Goal: Task Accomplishment & Management: Manage account settings

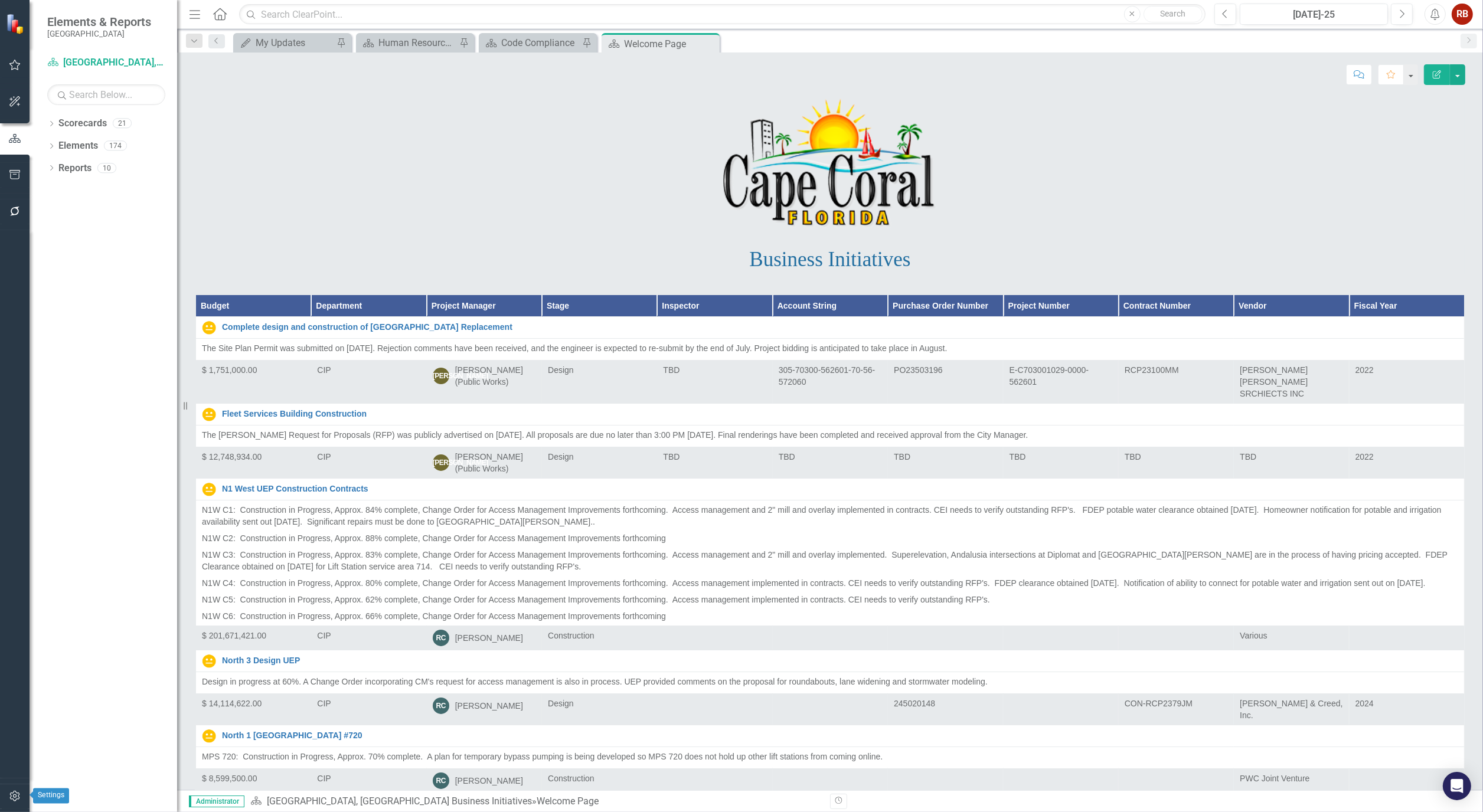
drag, startPoint x: 22, startPoint y: 792, endPoint x: 3, endPoint y: 720, distance: 74.5
click at [22, 792] on button "button" at bounding box center [15, 797] width 26 height 25
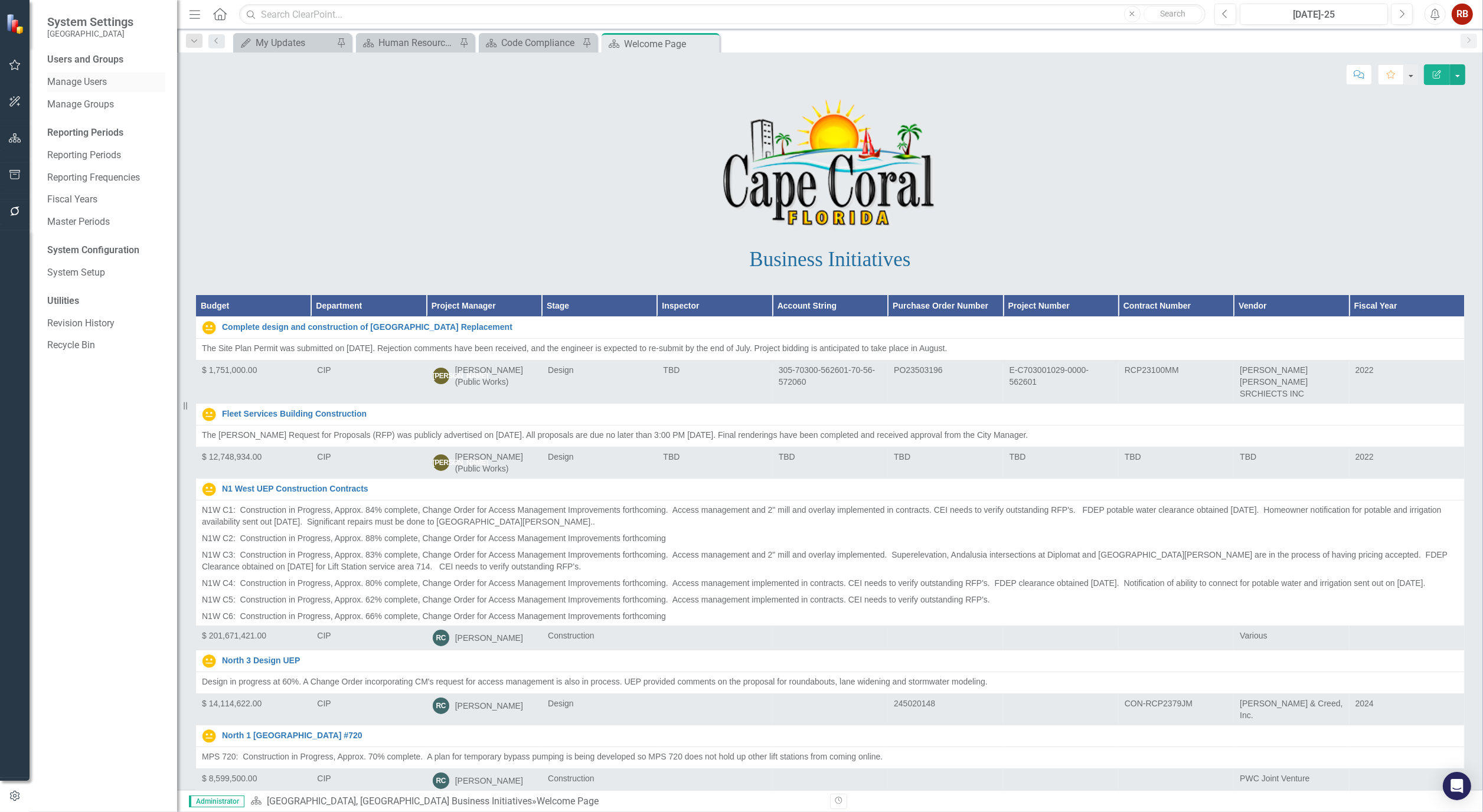
click at [81, 85] on link "Manage Users" at bounding box center [106, 82] width 118 height 13
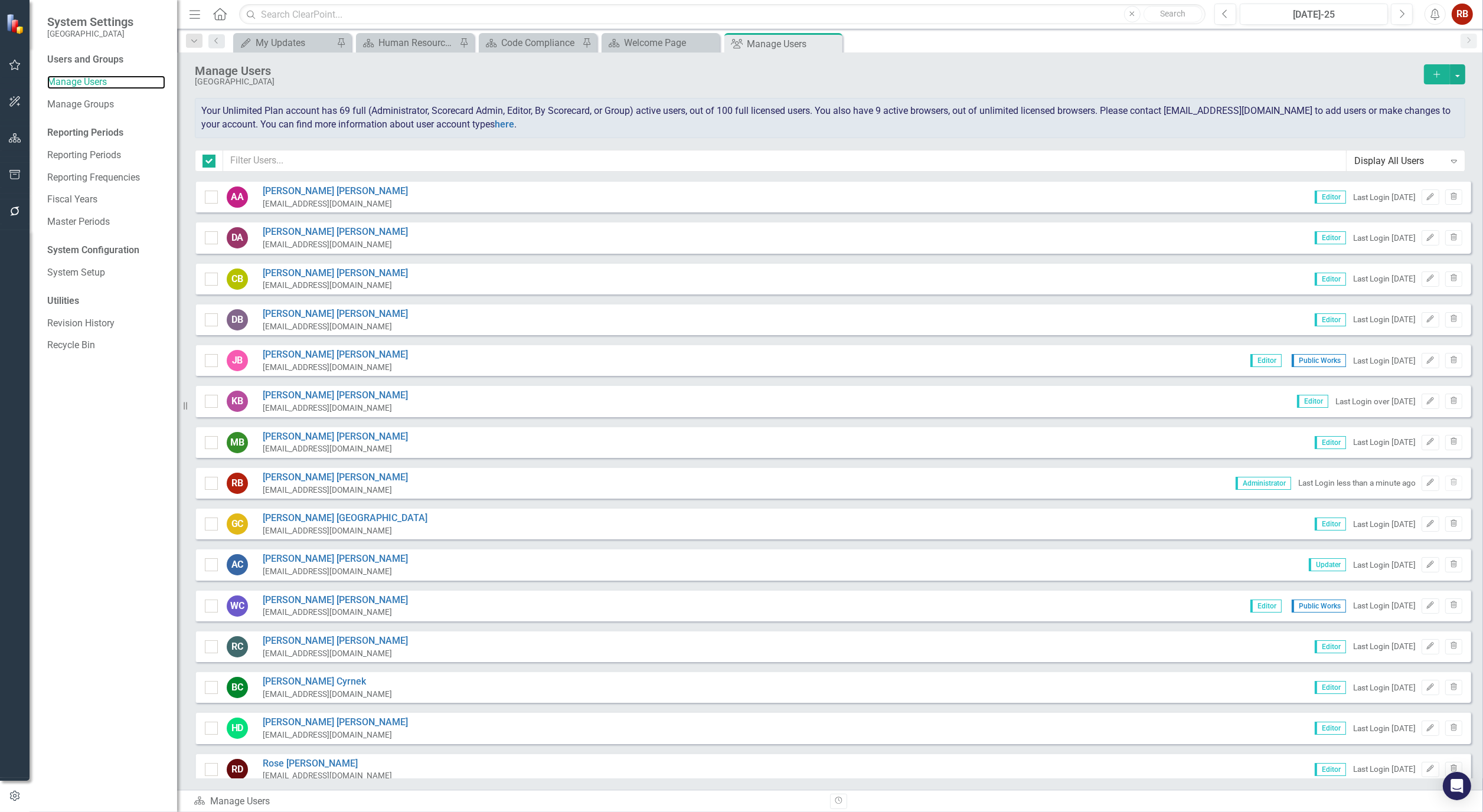
checkbox input "false"
click at [281, 156] on input "text" at bounding box center [785, 161] width 1123 height 22
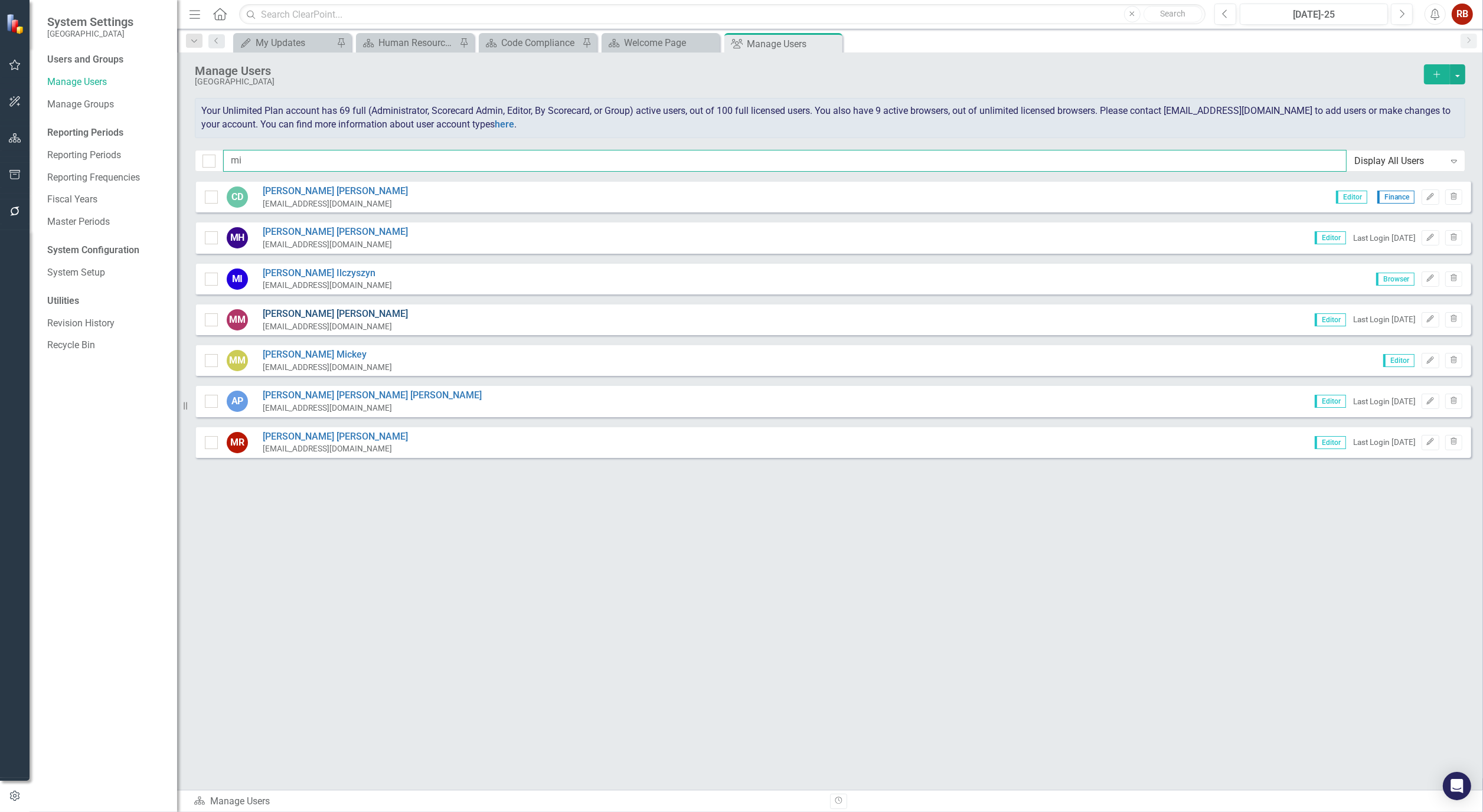
type input "mi"
click at [313, 315] on link "[PERSON_NAME]" at bounding box center [336, 314] width 145 height 13
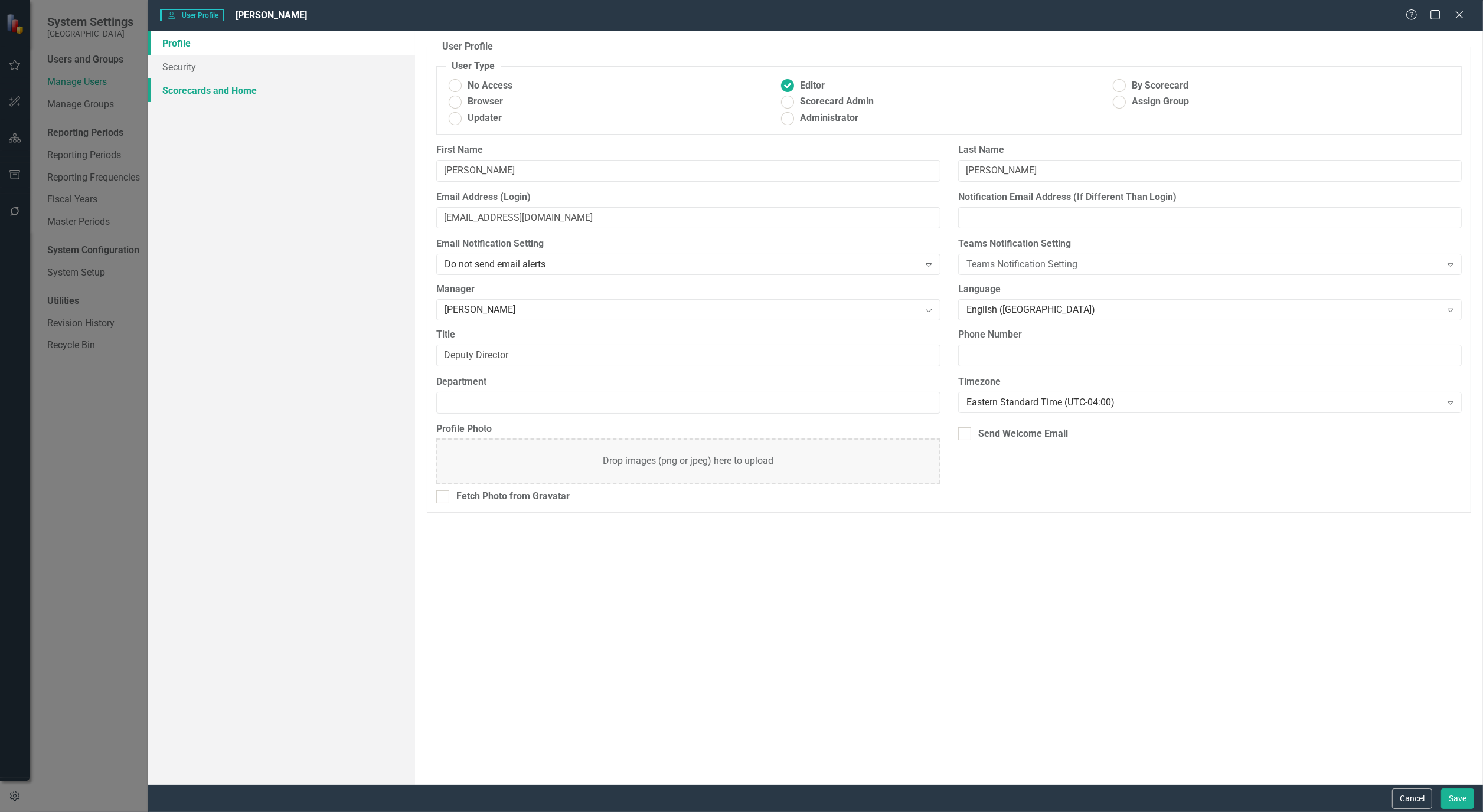
click at [221, 85] on link "Scorecards and Home" at bounding box center [281, 90] width 267 height 24
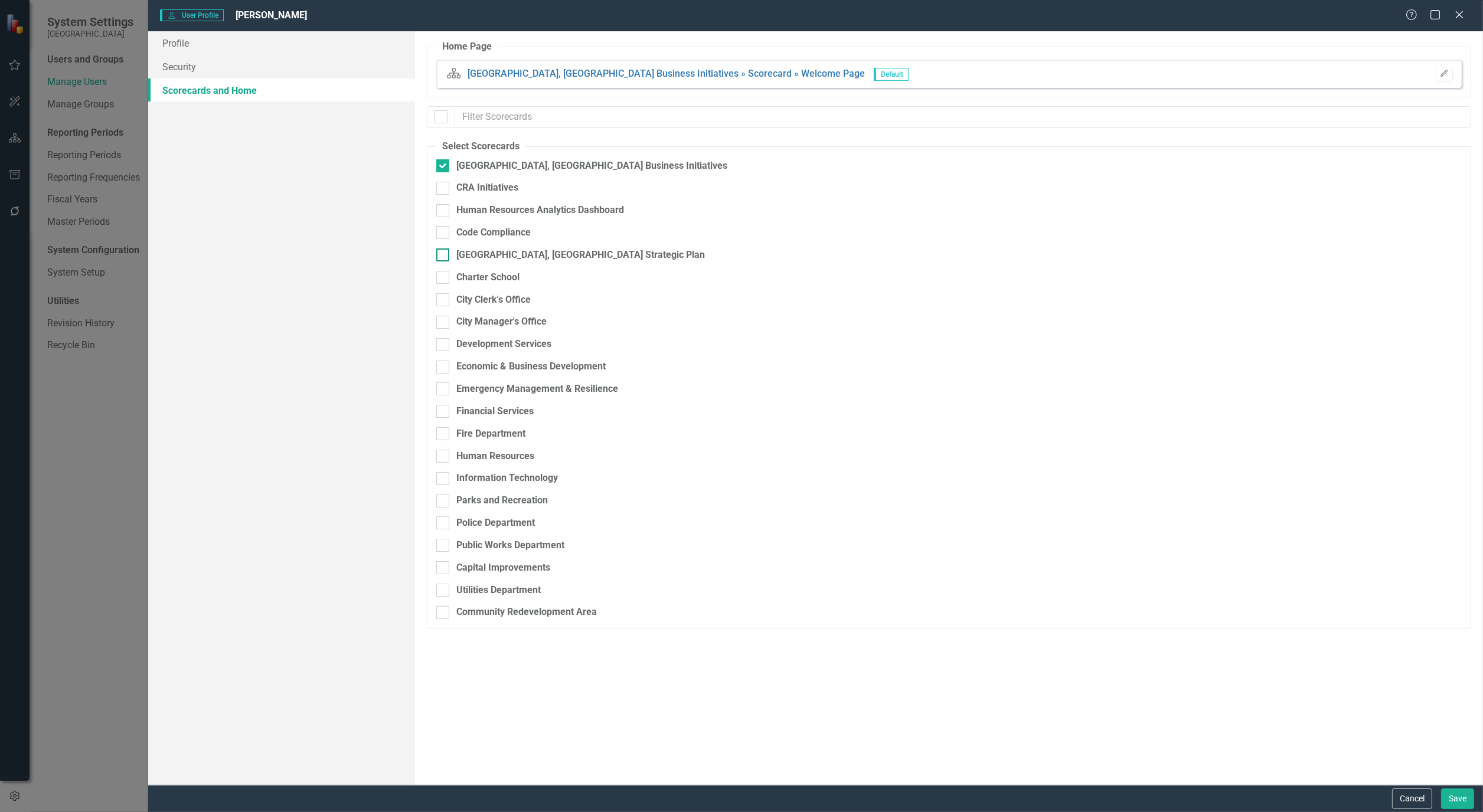
click at [443, 260] on div at bounding box center [443, 255] width 13 height 13
click at [443, 256] on input "[GEOGRAPHIC_DATA], [GEOGRAPHIC_DATA] Strategic Plan" at bounding box center [440, 252] width 7 height 7
checkbox input "true"
click at [1459, 799] on button "Save" at bounding box center [1457, 799] width 33 height 21
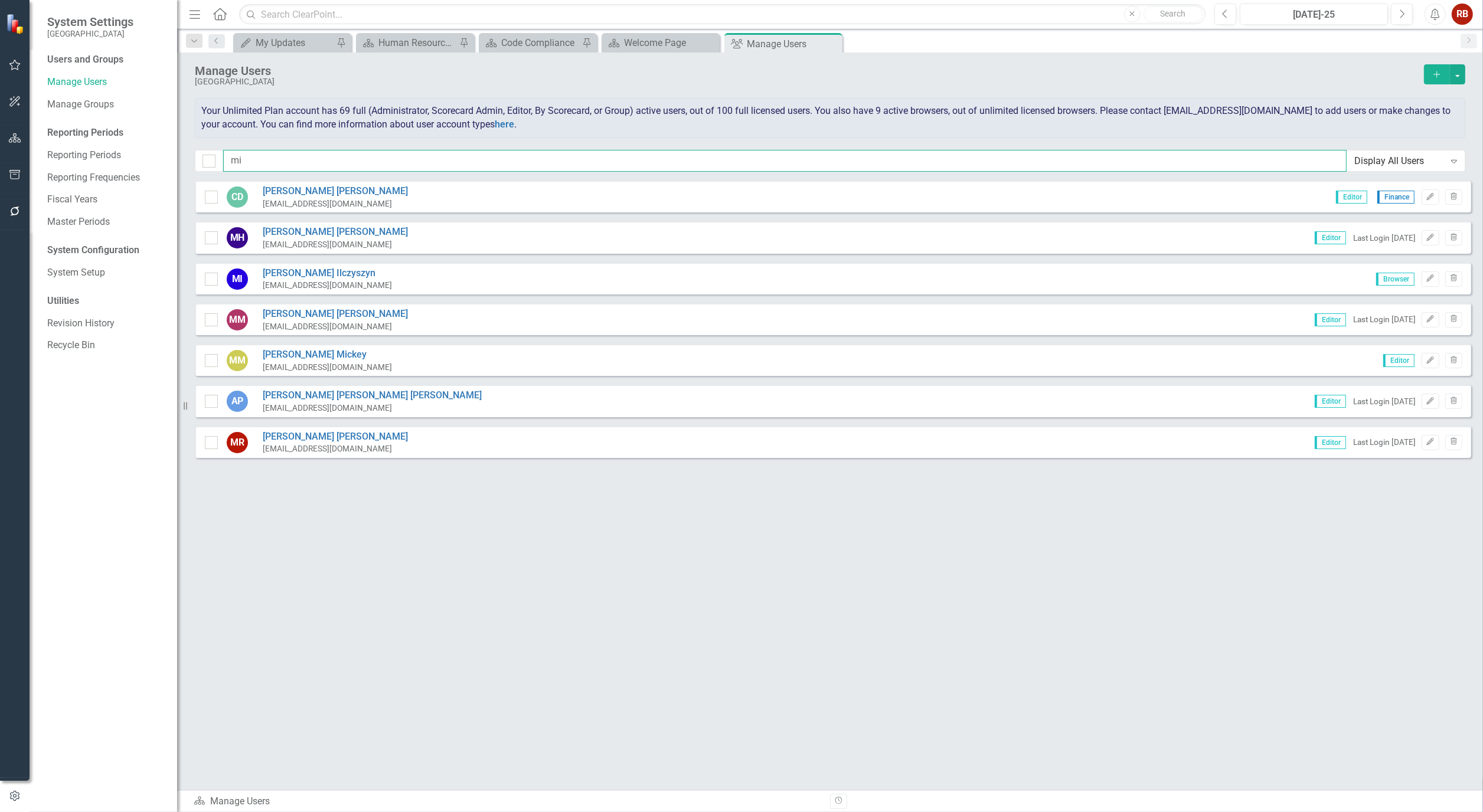
click at [252, 154] on input "mi" at bounding box center [785, 161] width 1123 height 22
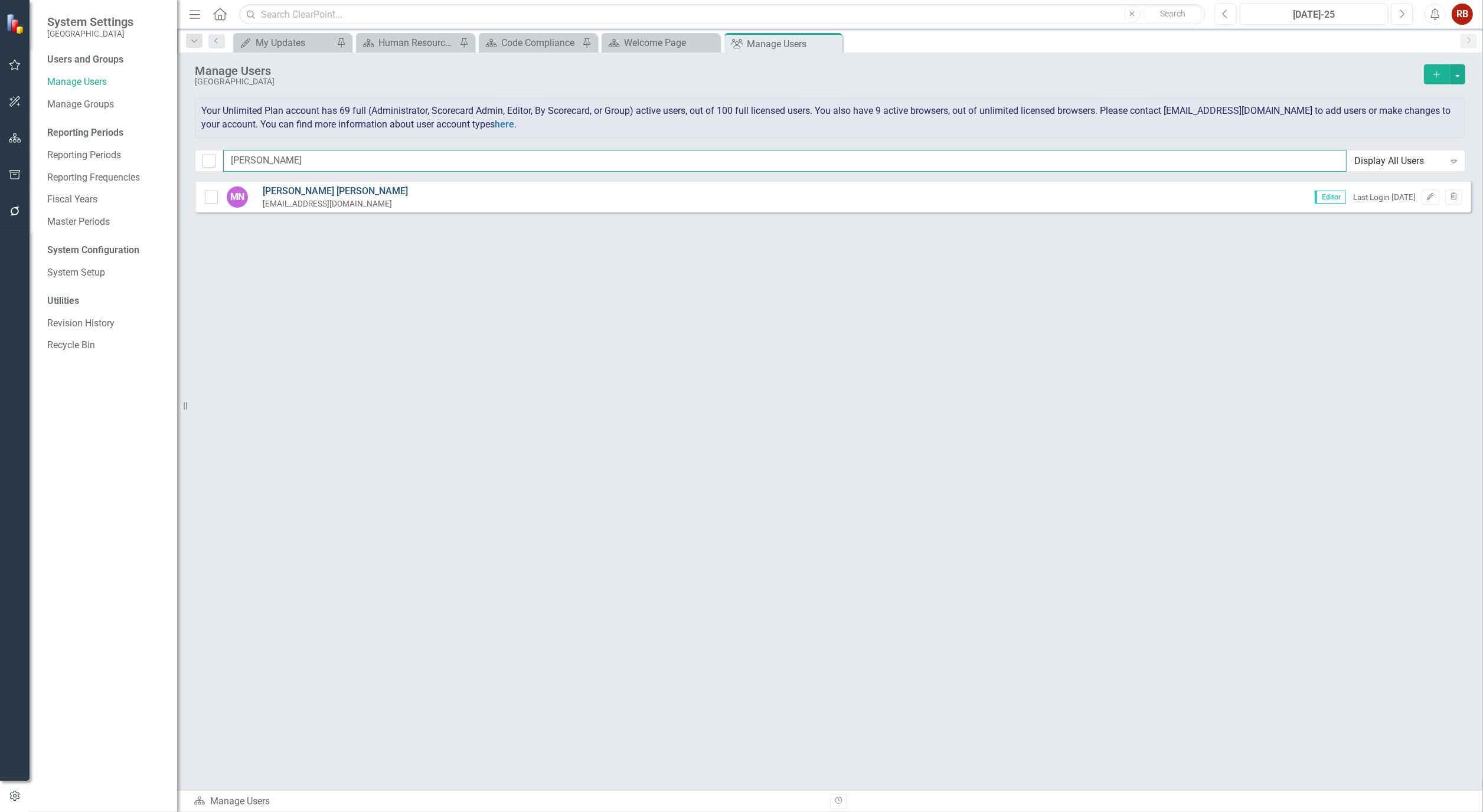
type input "[PERSON_NAME]"
click at [302, 191] on link "[PERSON_NAME]" at bounding box center [336, 192] width 145 height 13
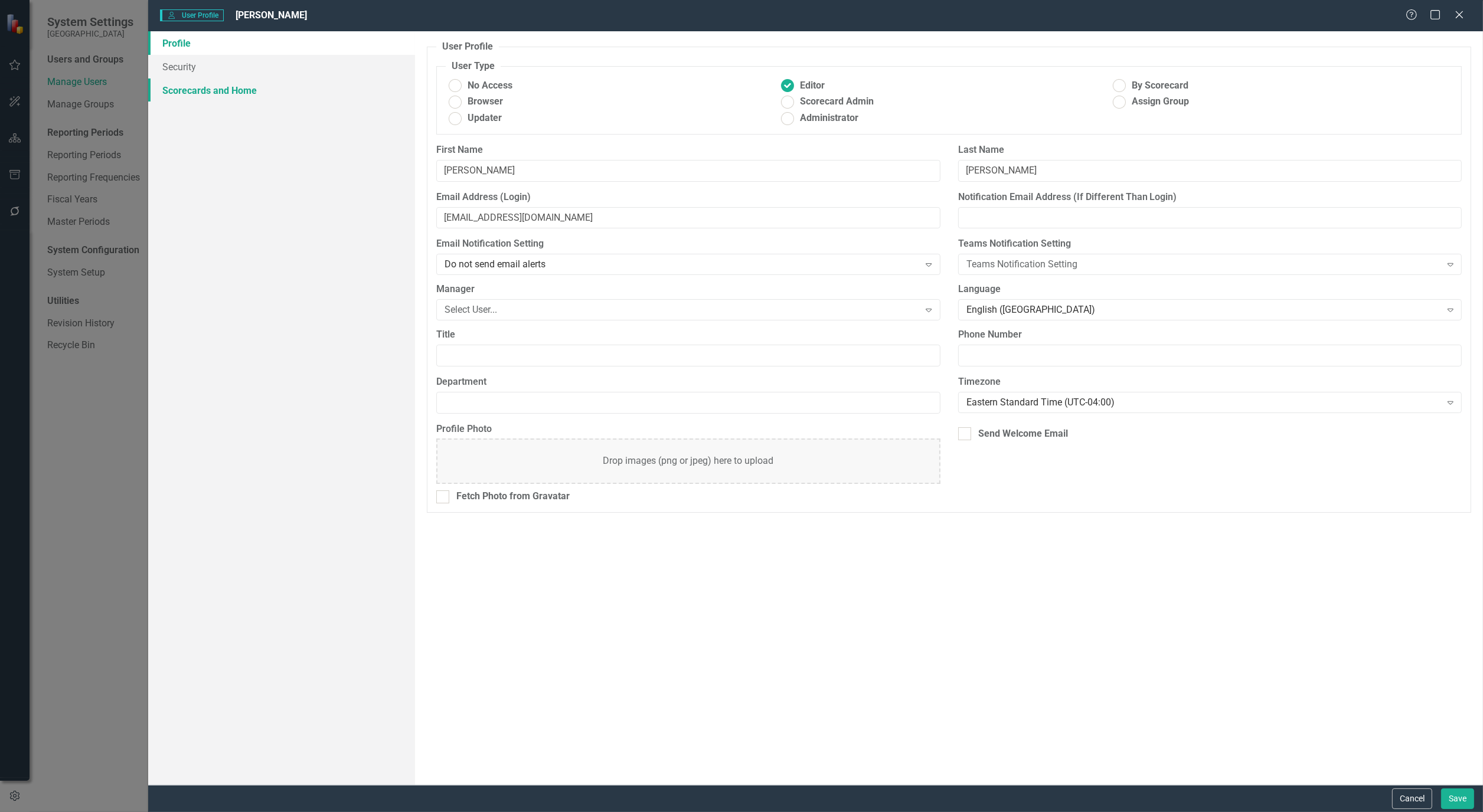
click at [215, 93] on link "Scorecards and Home" at bounding box center [281, 90] width 267 height 24
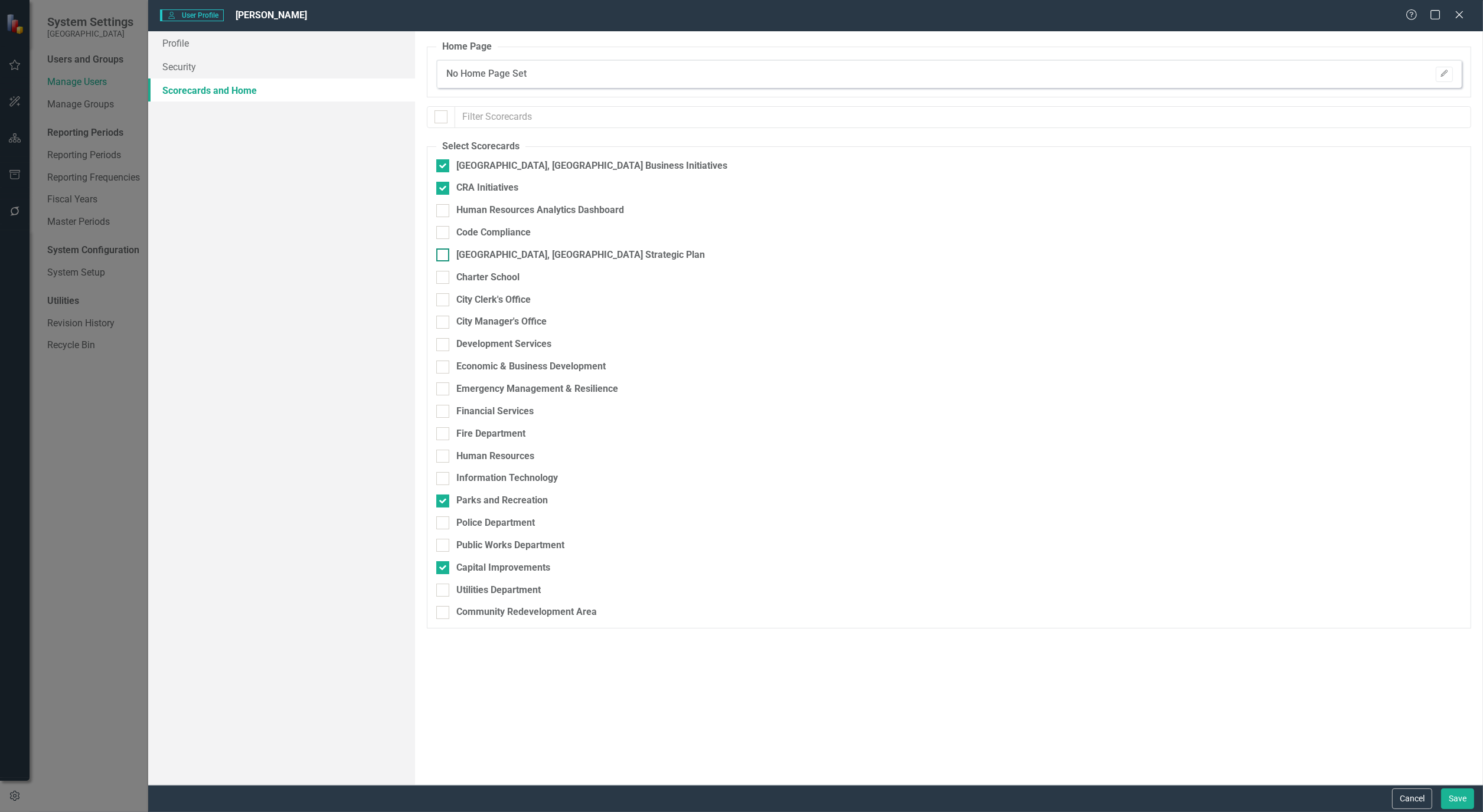
click at [447, 260] on div at bounding box center [443, 255] width 13 height 13
click at [444, 256] on input "[GEOGRAPHIC_DATA], [GEOGRAPHIC_DATA] Strategic Plan" at bounding box center [440, 252] width 7 height 7
checkbox input "true"
click at [1456, 797] on button "Save" at bounding box center [1457, 799] width 33 height 21
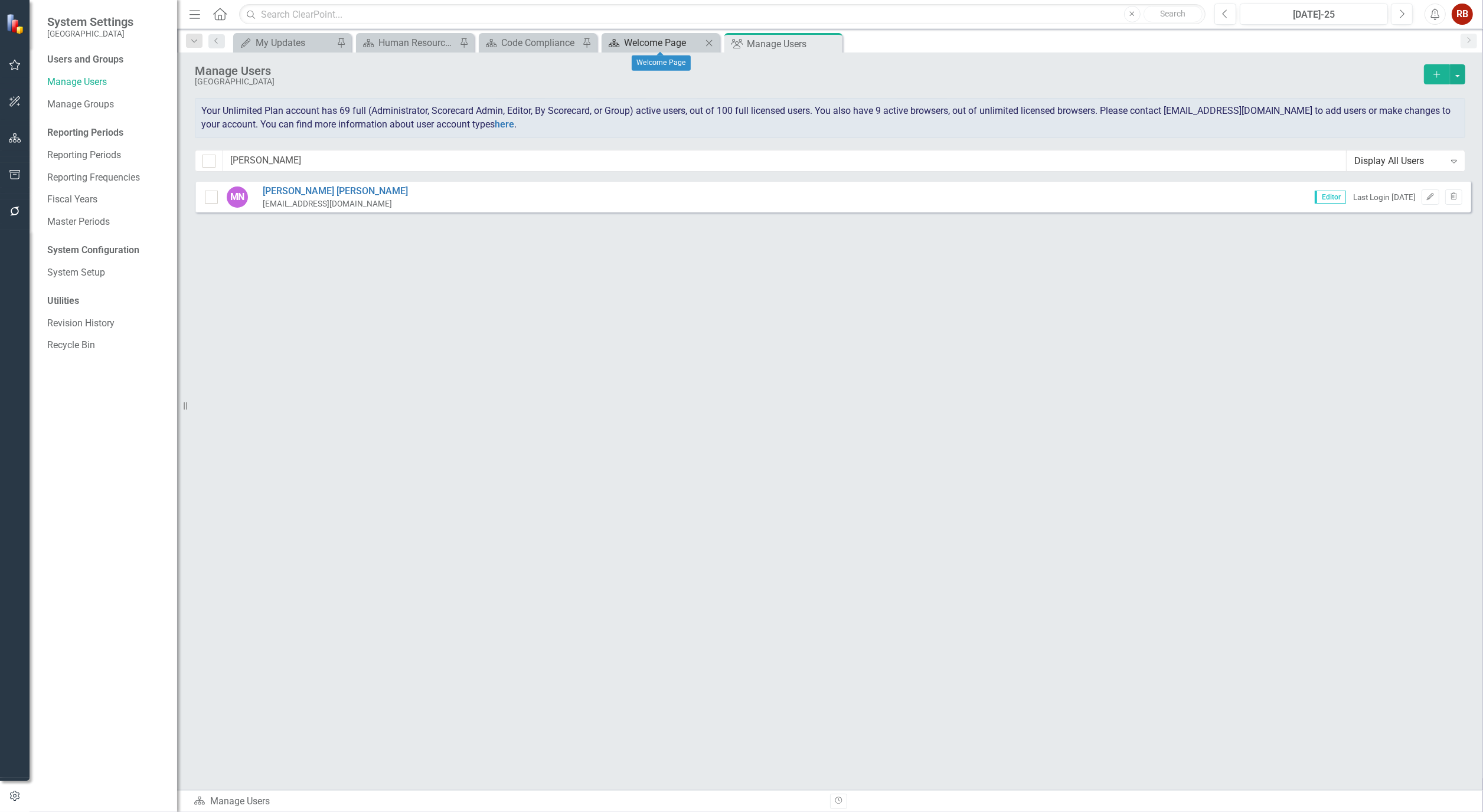
click at [651, 40] on div "Welcome Page" at bounding box center [663, 43] width 78 height 15
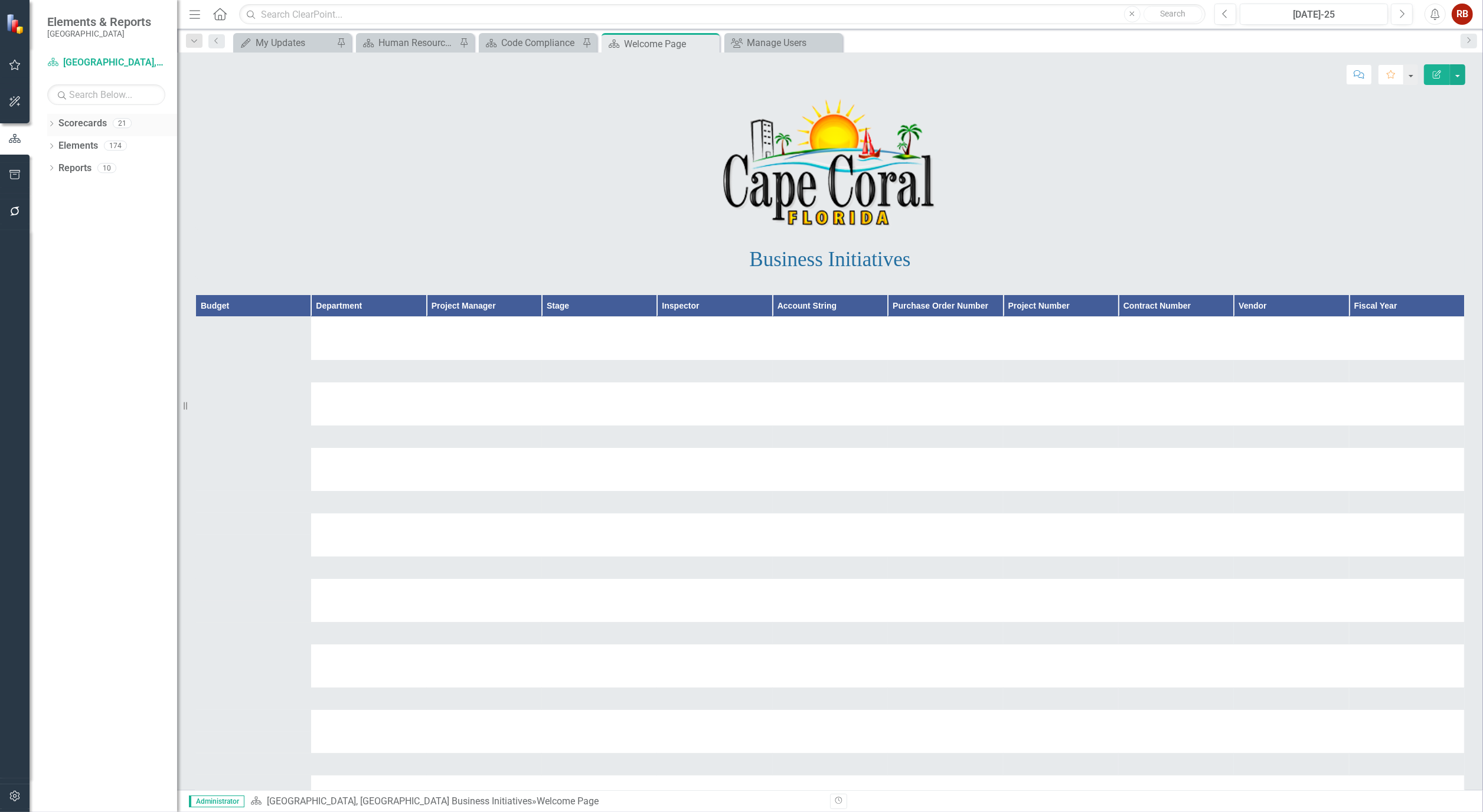
click at [48, 122] on icon "Dropdown" at bounding box center [51, 125] width 8 height 7
click at [96, 165] on link "[GEOGRAPHIC_DATA], [GEOGRAPHIC_DATA] Strategic Plan" at bounding box center [121, 169] width 112 height 13
